Goal: Complete application form

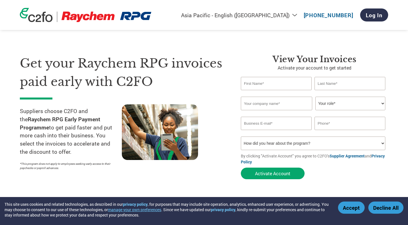
select select "en-IN"
click at [277, 86] on input "text" at bounding box center [276, 83] width 71 height 13
type input "S"
type input "Shree"
type input "Bhurada"
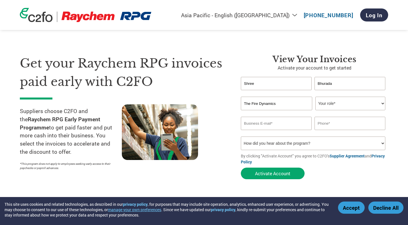
type input "The Fire Dynamics"
select select "CEO"
click at [294, 121] on input "email" at bounding box center [276, 123] width 71 height 13
type input "[EMAIL_ADDRESS][DOMAIN_NAME]"
type input "9850387835"
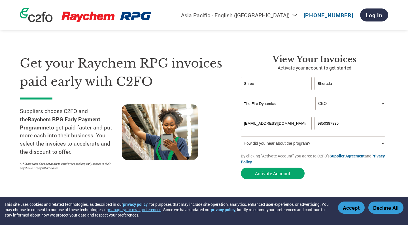
select select "Email"
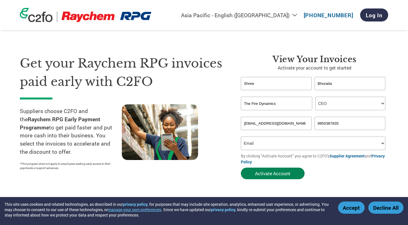
click at [293, 174] on button "Activate Account" at bounding box center [273, 174] width 64 height 12
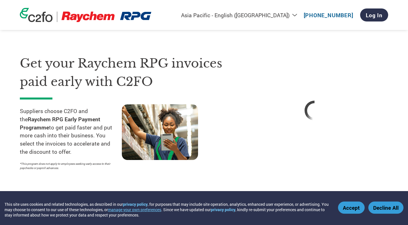
select select "en-IN"
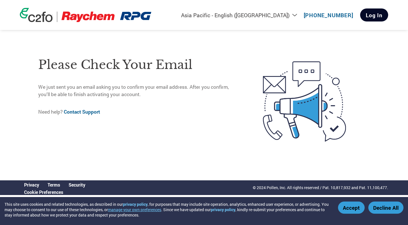
click at [372, 14] on link "Log In" at bounding box center [374, 14] width 28 height 13
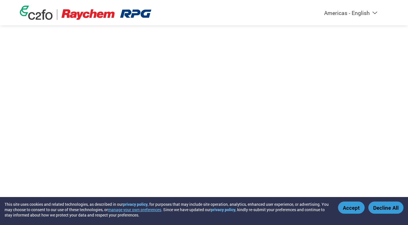
select select "en-IN"
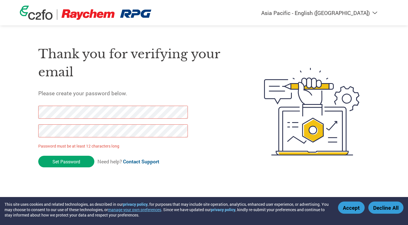
click at [17, 119] on div "Americas - English Américas - Español Américas - Português Amériques - Français…" at bounding box center [204, 89] width 408 height 178
click at [72, 164] on input "Set Password" at bounding box center [66, 162] width 56 height 12
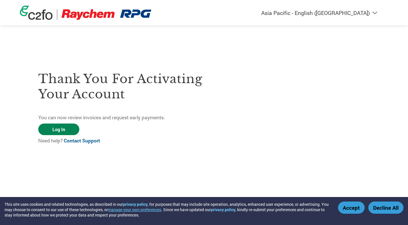
click at [57, 130] on link "Log In" at bounding box center [58, 130] width 41 height 12
